Goal: Task Accomplishment & Management: Complete application form

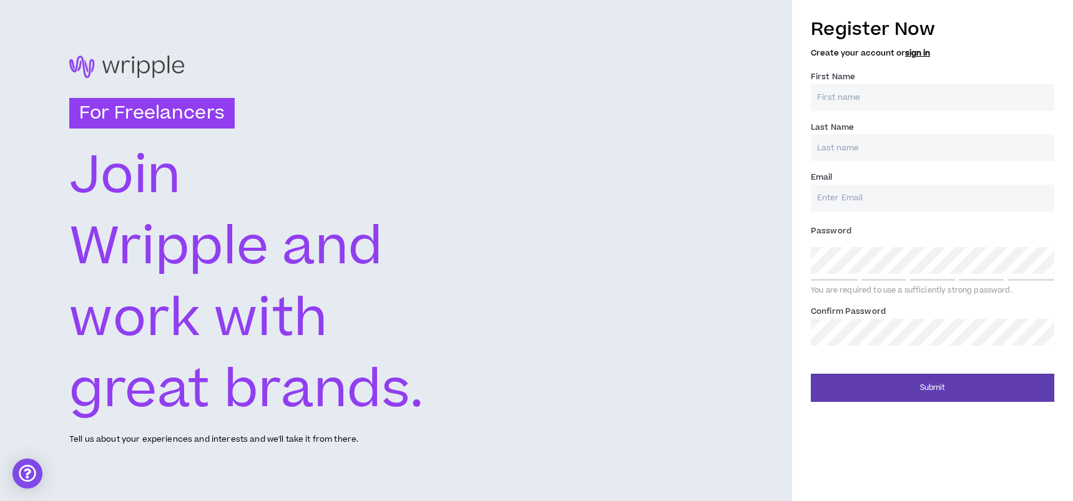
click at [900, 99] on input "First Name *" at bounding box center [932, 97] width 243 height 27
type input "[PERSON_NAME]"
type input "[PERSON_NAME][EMAIL_ADDRESS][PERSON_NAME][DOMAIN_NAME]"
type input "[PERSON_NAME]"
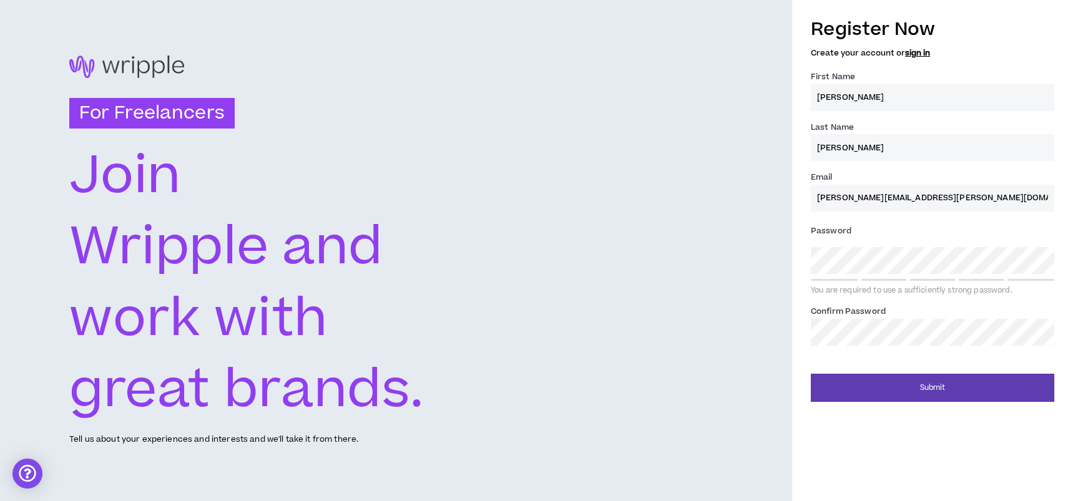
type input "[PERSON_NAME][EMAIL_ADDRESS][PERSON_NAME][DOMAIN_NAME]"
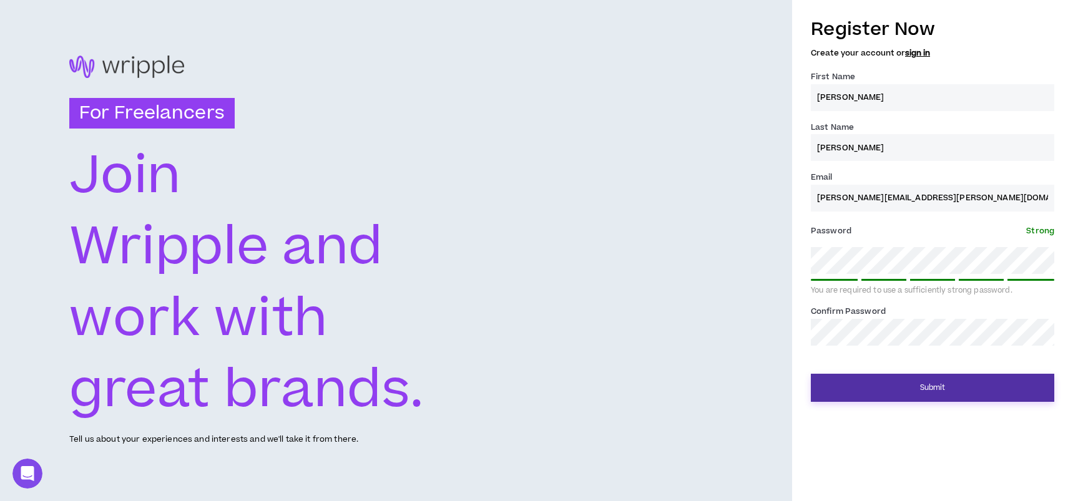
click at [951, 383] on button "Submit" at bounding box center [932, 388] width 243 height 28
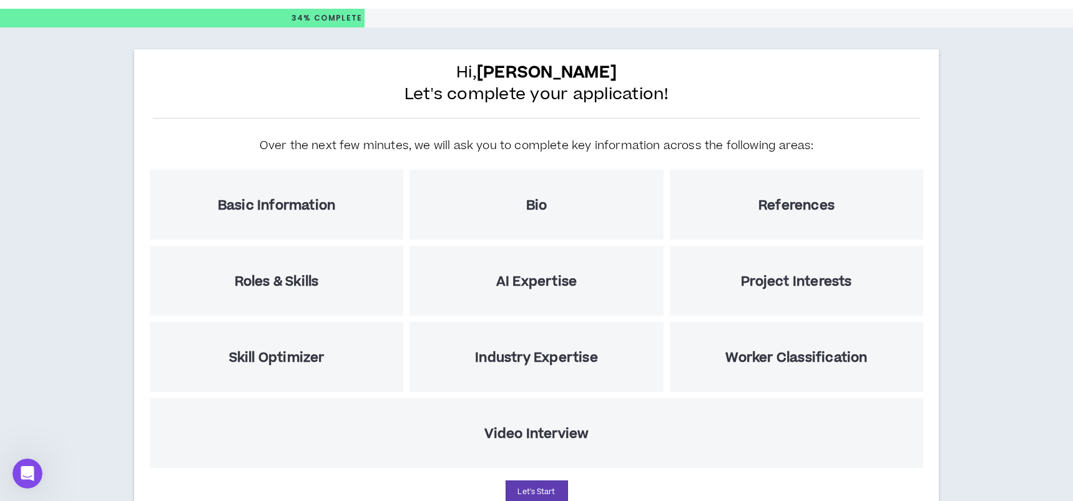
scroll to position [84, 0]
